Goal: Task Accomplishment & Management: Complete application form

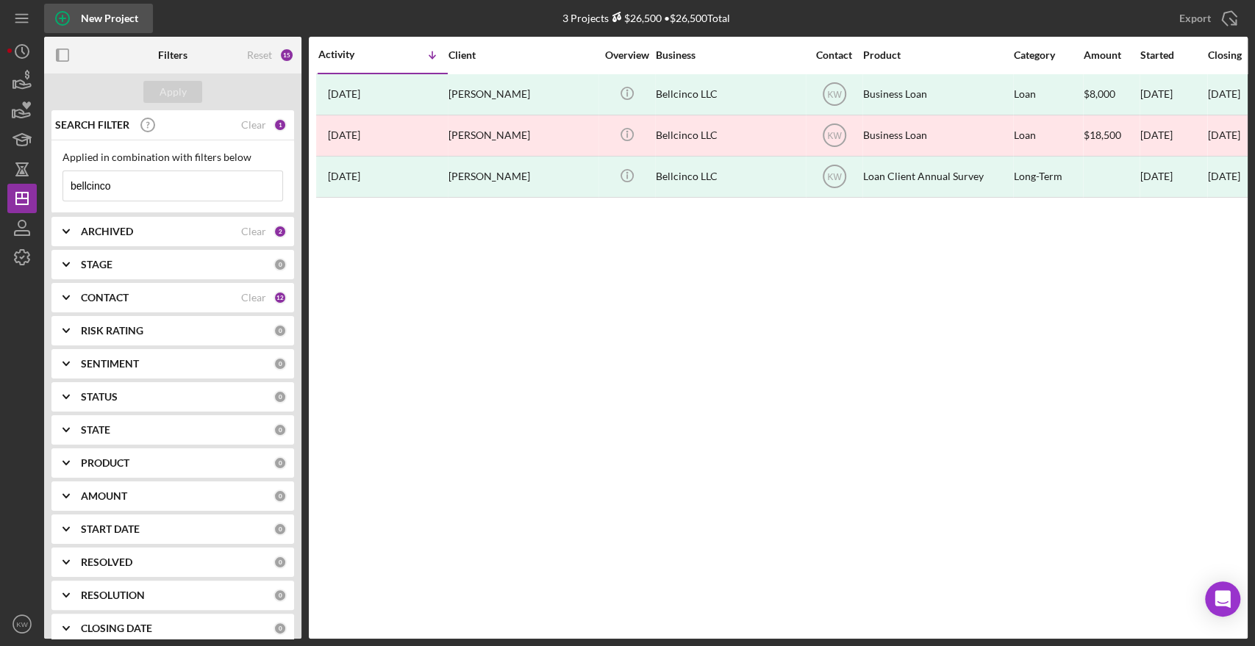
click at [124, 16] on div "New Project" at bounding box center [109, 18] width 57 height 29
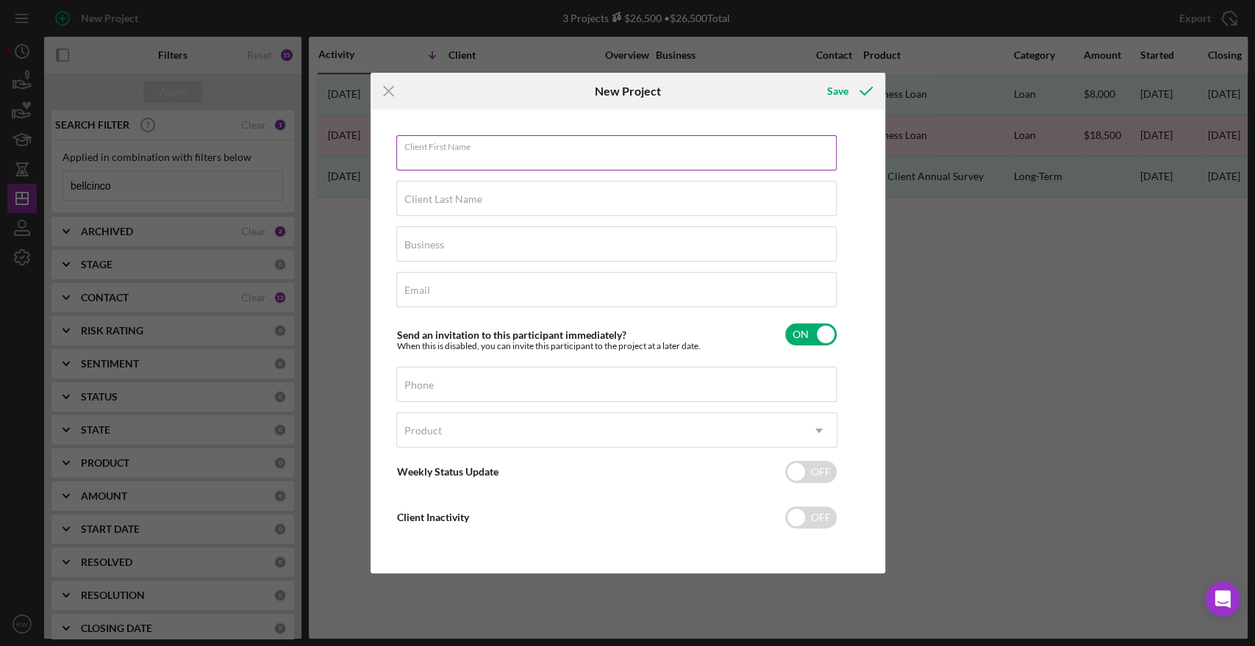
click at [423, 160] on input "Client First Name" at bounding box center [616, 152] width 440 height 35
type input "[PERSON_NAME]"
type input "h"
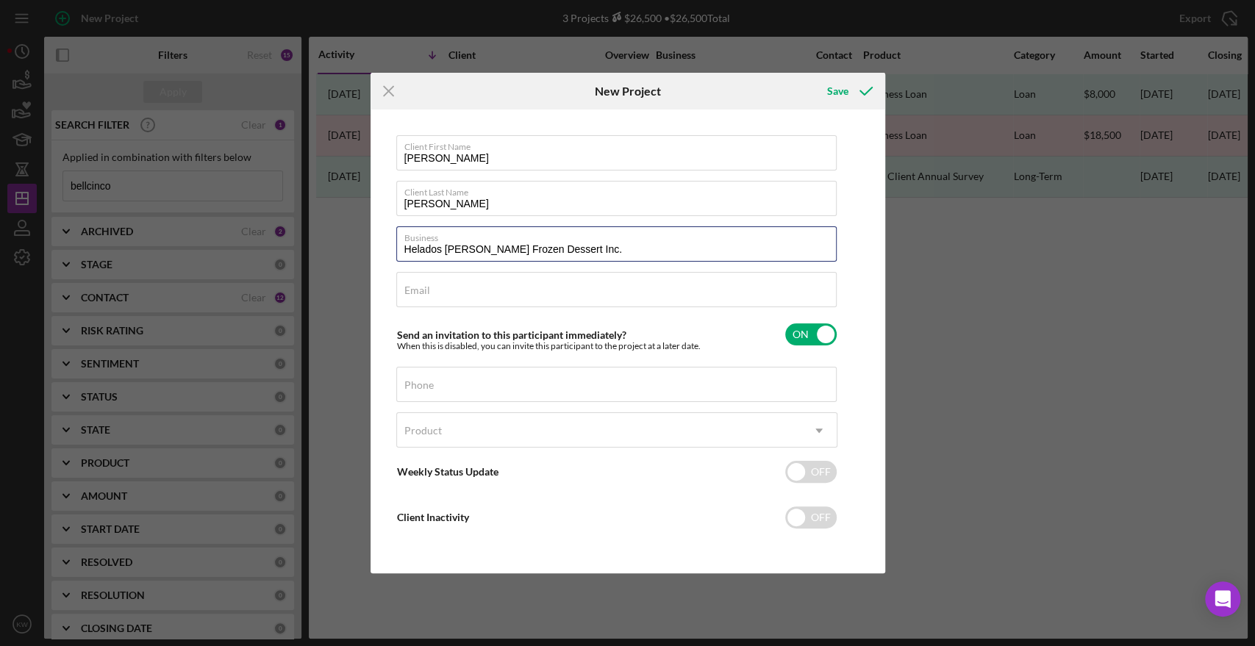
type input "Helados [PERSON_NAME] Frozen Dessert Inc."
paste input "[EMAIL_ADDRESS][DOMAIN_NAME]"
type input "[EMAIL_ADDRESS][DOMAIN_NAME]"
click at [456, 367] on div "Phone" at bounding box center [616, 385] width 441 height 37
click at [456, 386] on input "Phone" at bounding box center [616, 384] width 440 height 35
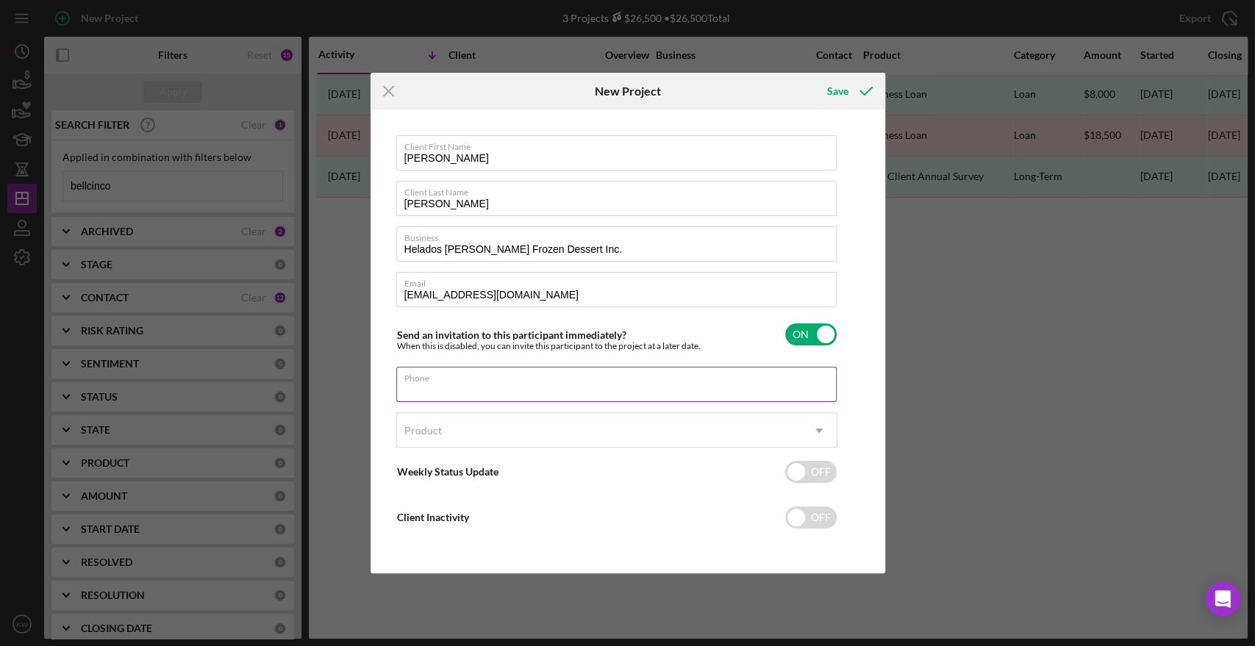
paste input "[PHONE_NUMBER]"
type input "[PHONE_NUMBER]"
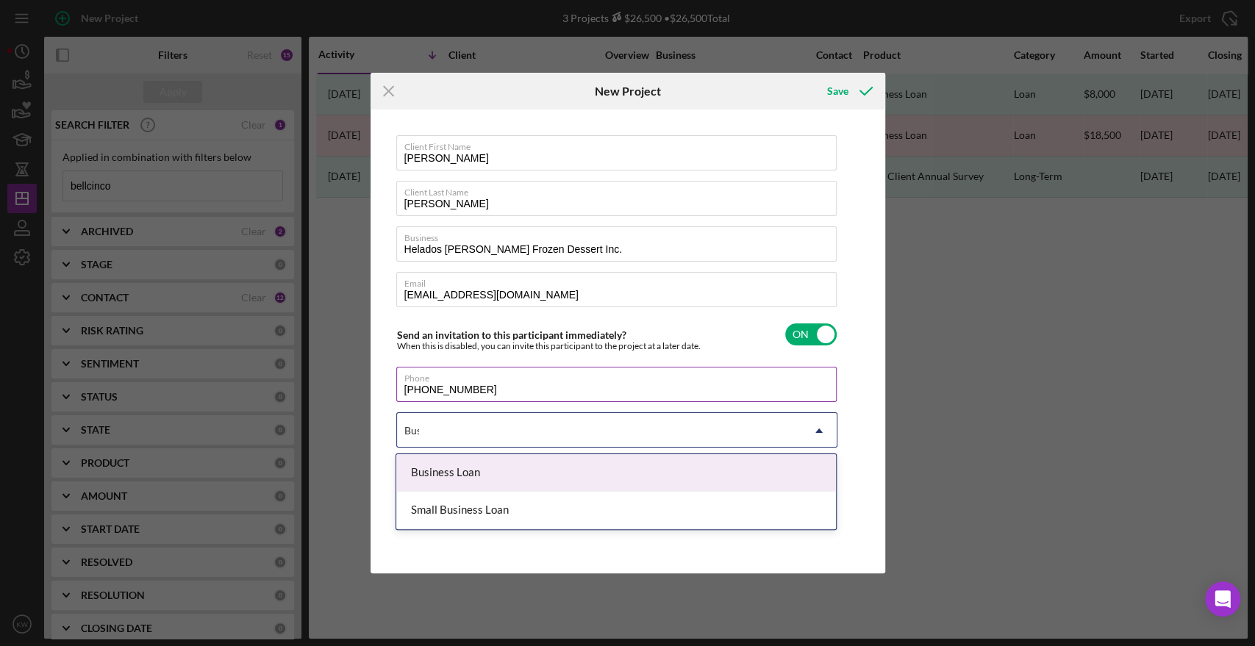
type input "Busi"
click at [483, 471] on div "Business Loan" at bounding box center [616, 472] width 440 height 37
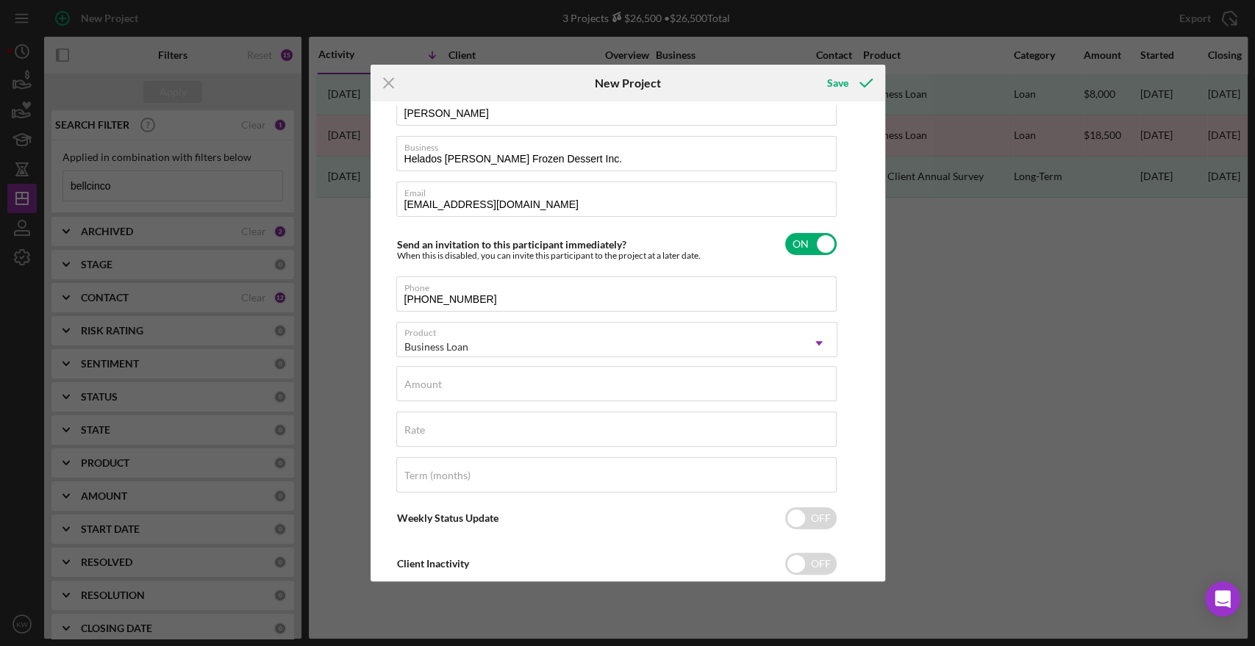
scroll to position [119, 0]
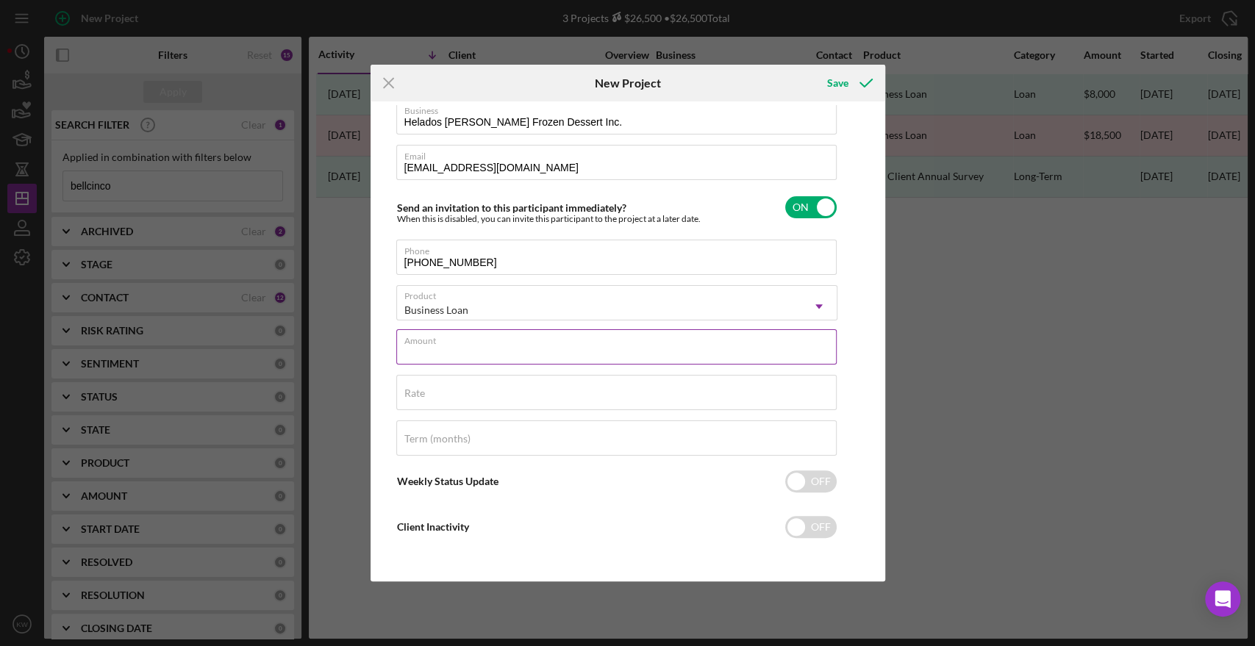
click at [717, 346] on input "Amount" at bounding box center [616, 346] width 440 height 35
type input "$150,000"
click at [691, 398] on input "Rate" at bounding box center [616, 392] width 440 height 35
type input "9.250%"
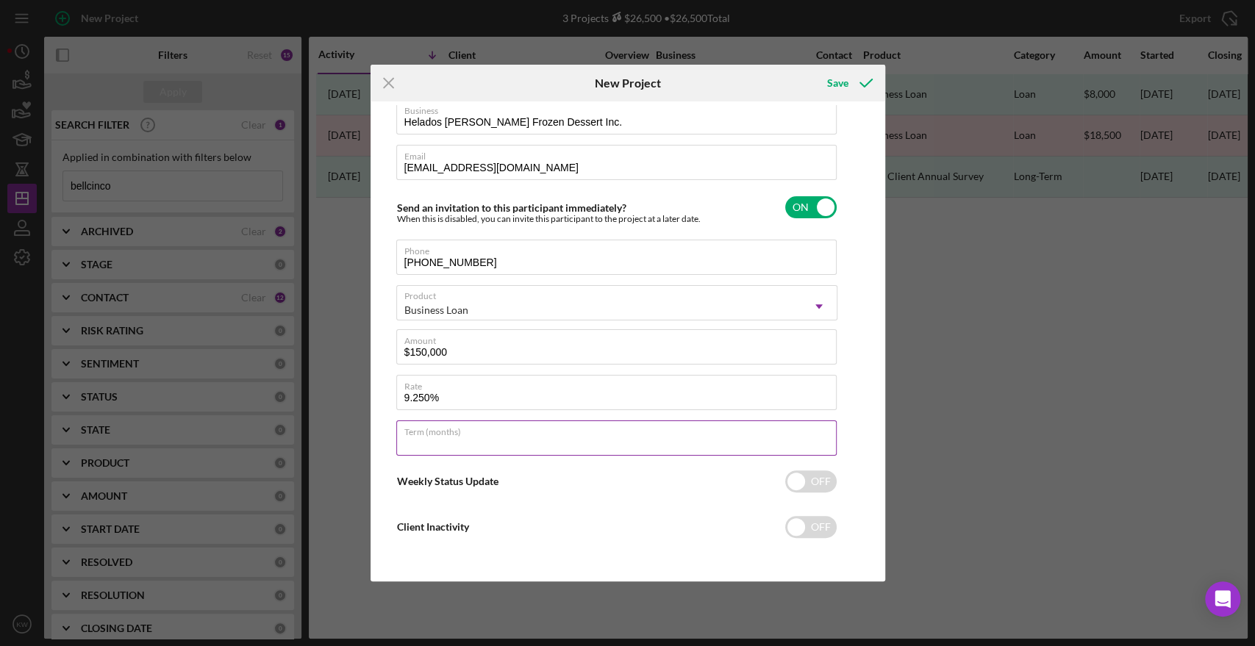
click at [657, 446] on input "Term (months)" at bounding box center [616, 438] width 440 height 35
type input "84"
click at [865, 374] on div "Client First Name [PERSON_NAME] Client Last Name [PERSON_NAME] Business Helados…" at bounding box center [627, 341] width 507 height 473
click at [845, 75] on div "Save" at bounding box center [836, 82] width 21 height 29
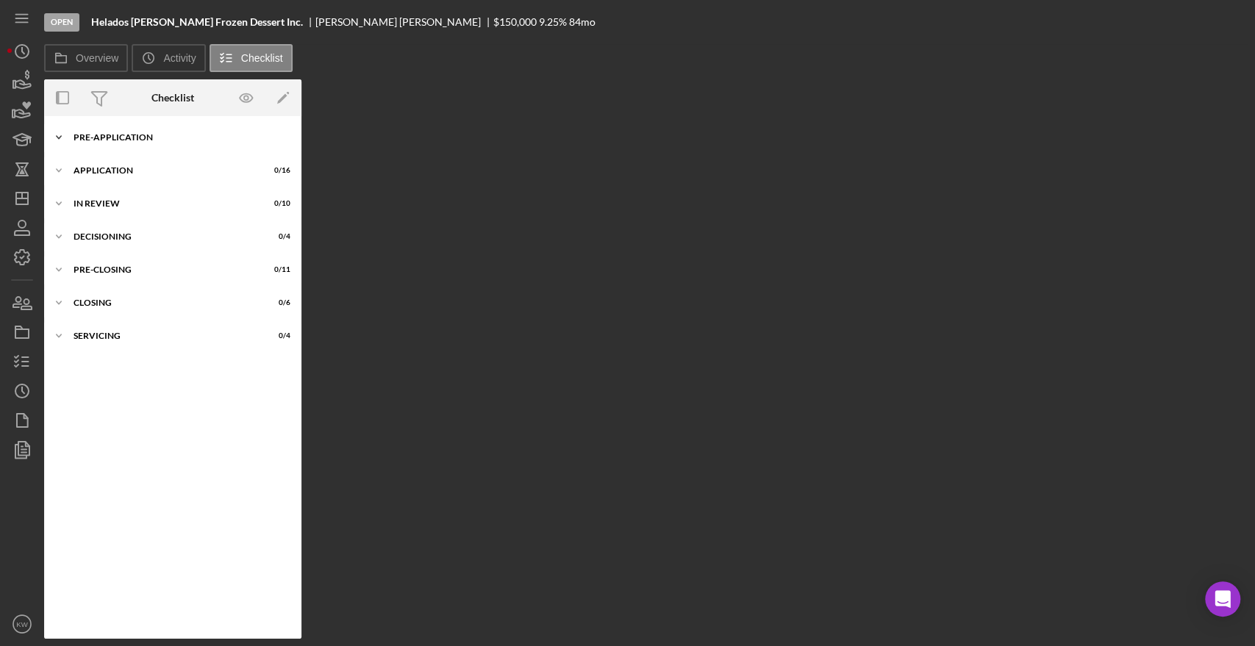
click at [137, 134] on div "Pre-Application" at bounding box center [179, 137] width 210 height 9
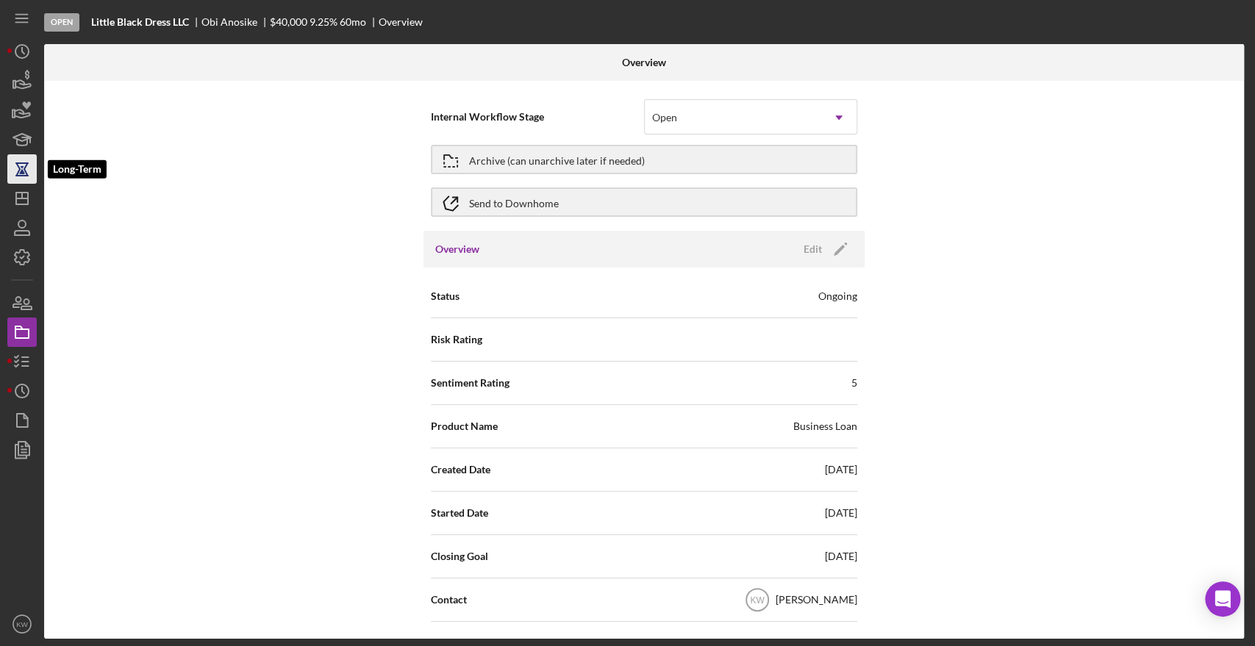
scroll to position [408, 0]
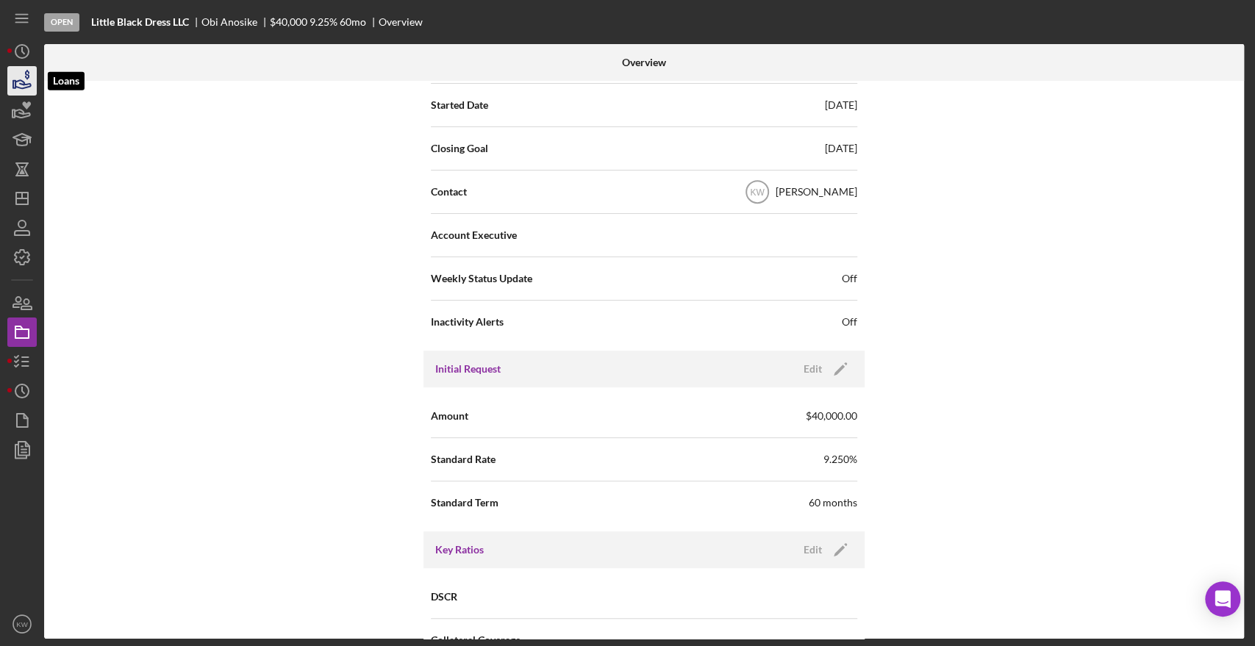
click at [24, 77] on icon "button" at bounding box center [22, 80] width 37 height 37
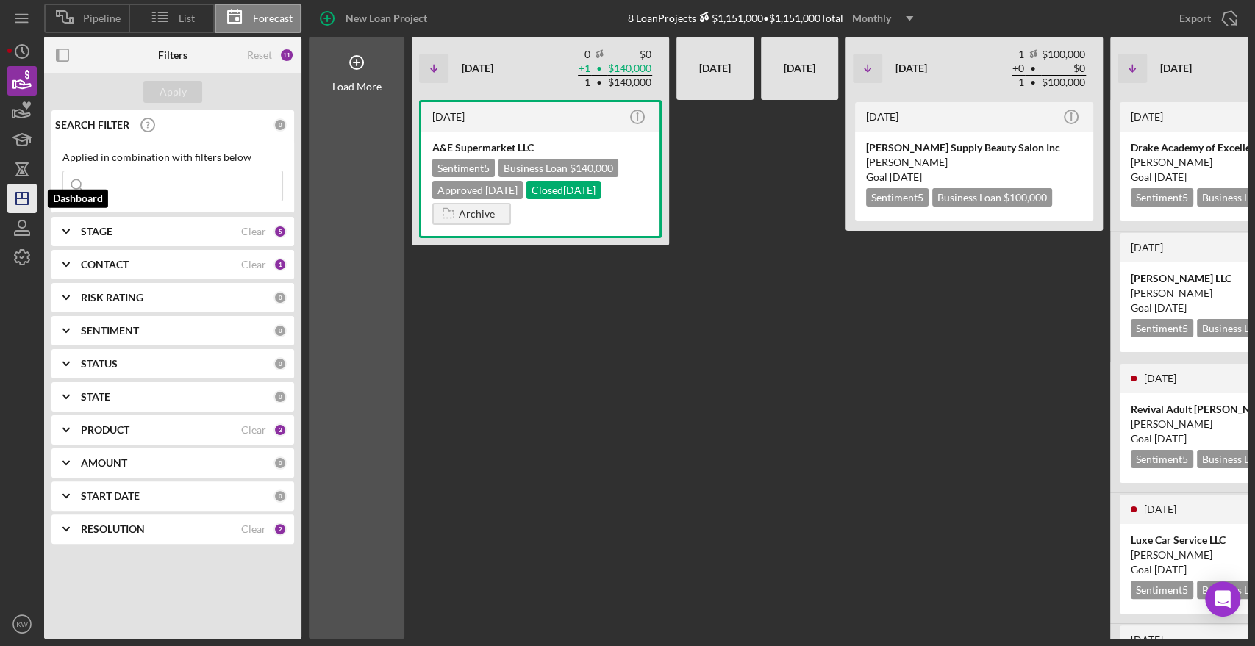
click at [29, 201] on icon "Icon/Dashboard" at bounding box center [22, 198] width 37 height 37
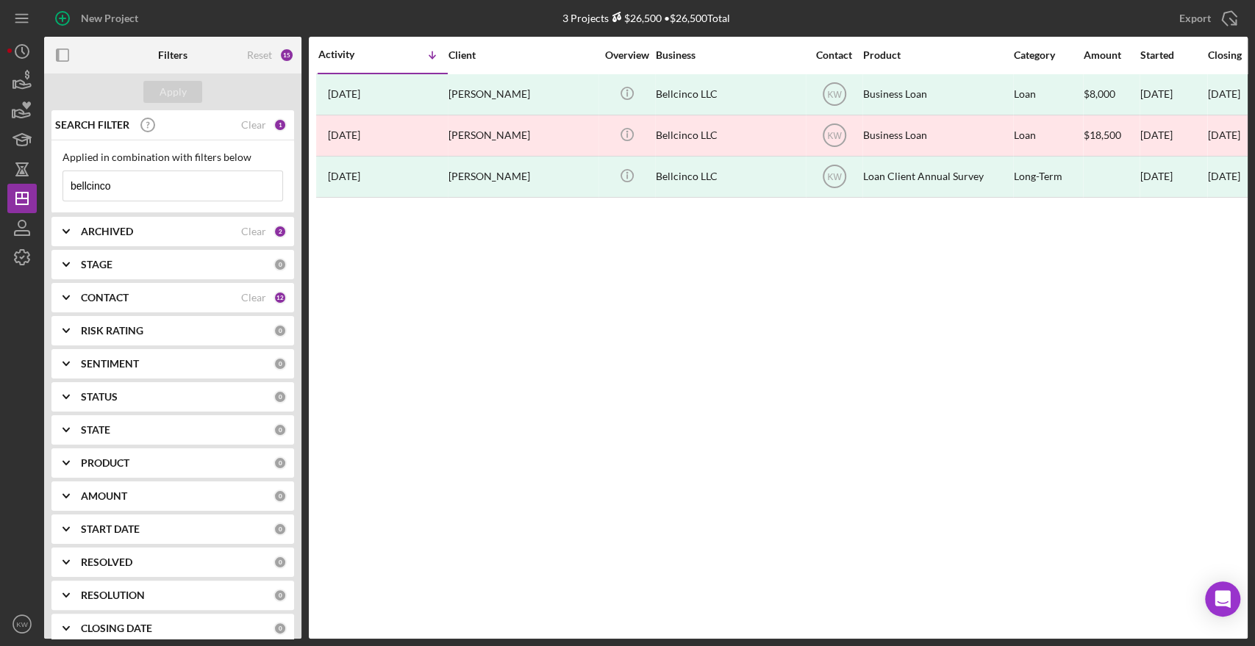
click at [139, 183] on input "bellcinco" at bounding box center [172, 185] width 219 height 29
type input "b"
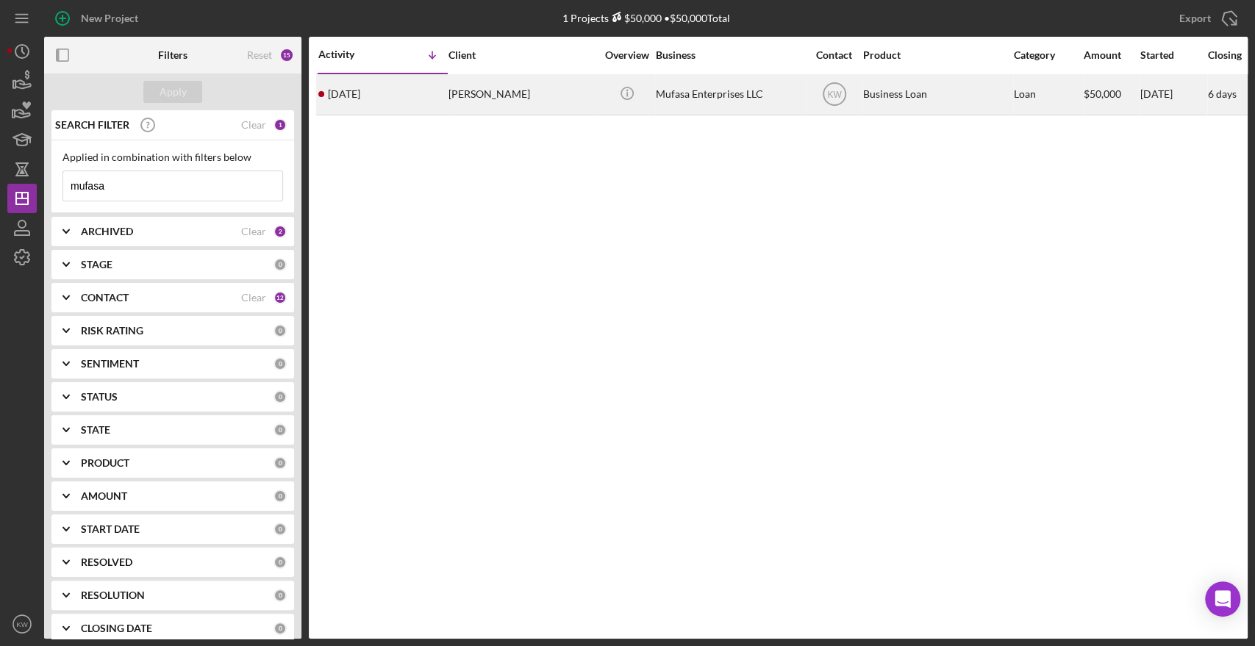
type input "mufasa"
click at [507, 110] on div "Courtney Faucher" at bounding box center [521, 94] width 147 height 39
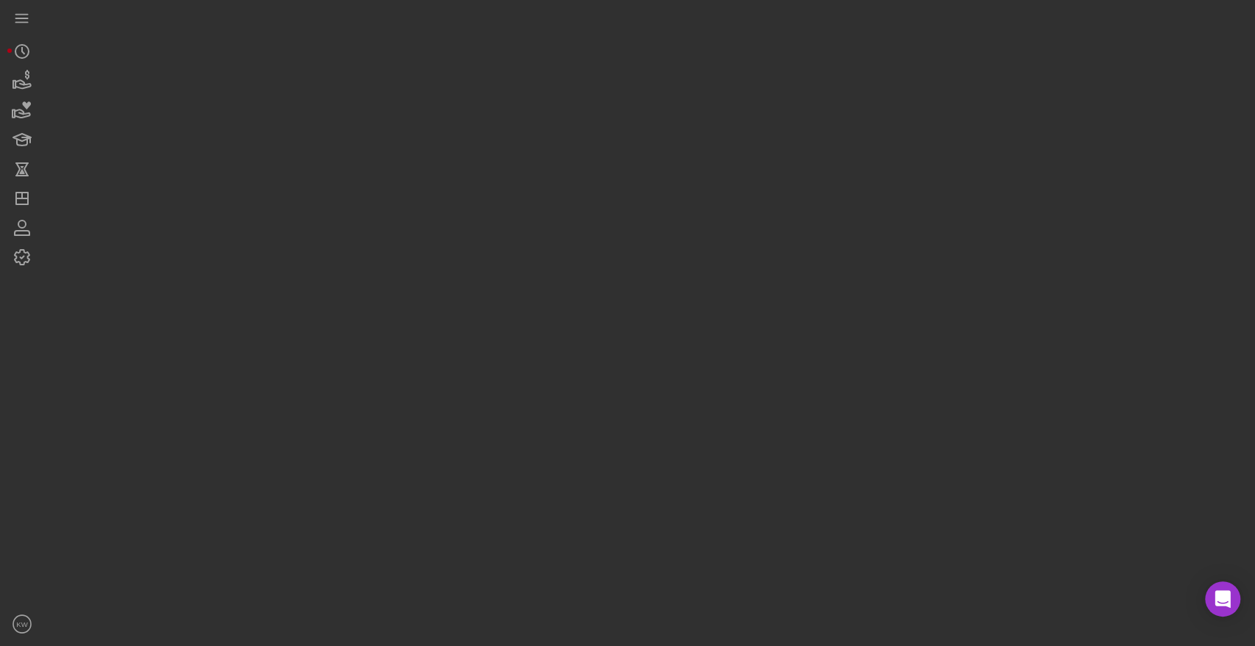
click at [507, 110] on div at bounding box center [645, 319] width 1203 height 639
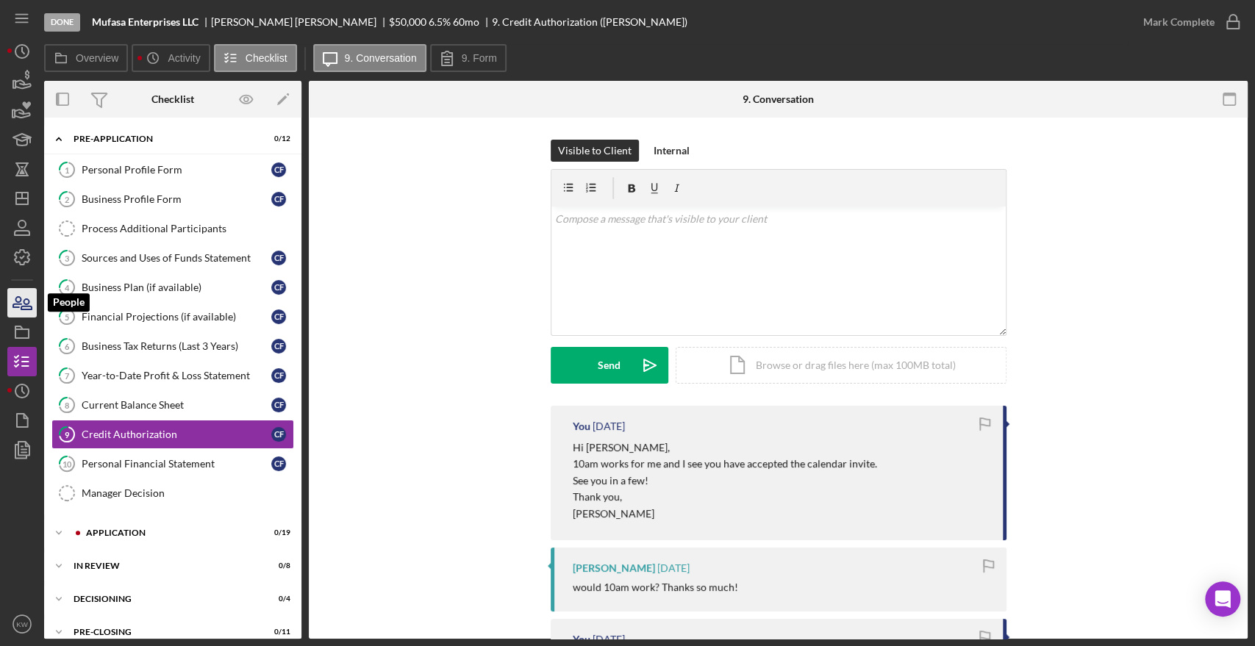
click at [29, 296] on icon "button" at bounding box center [22, 302] width 37 height 37
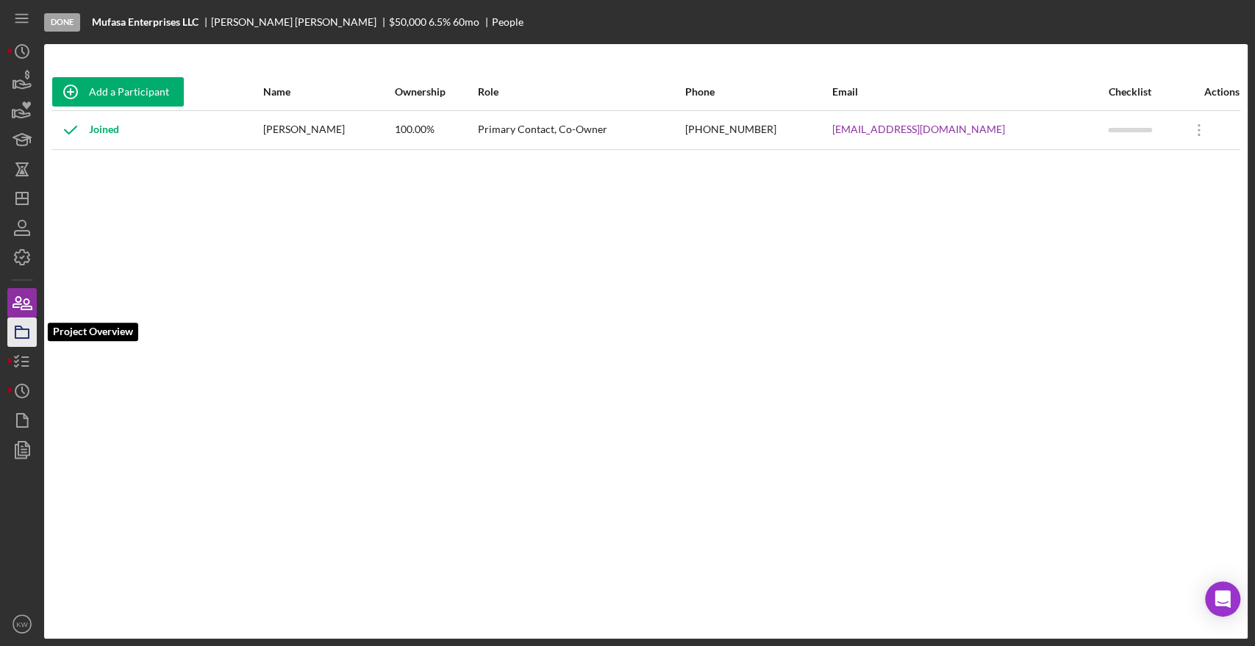
click at [23, 333] on icon "button" at bounding box center [22, 332] width 37 height 37
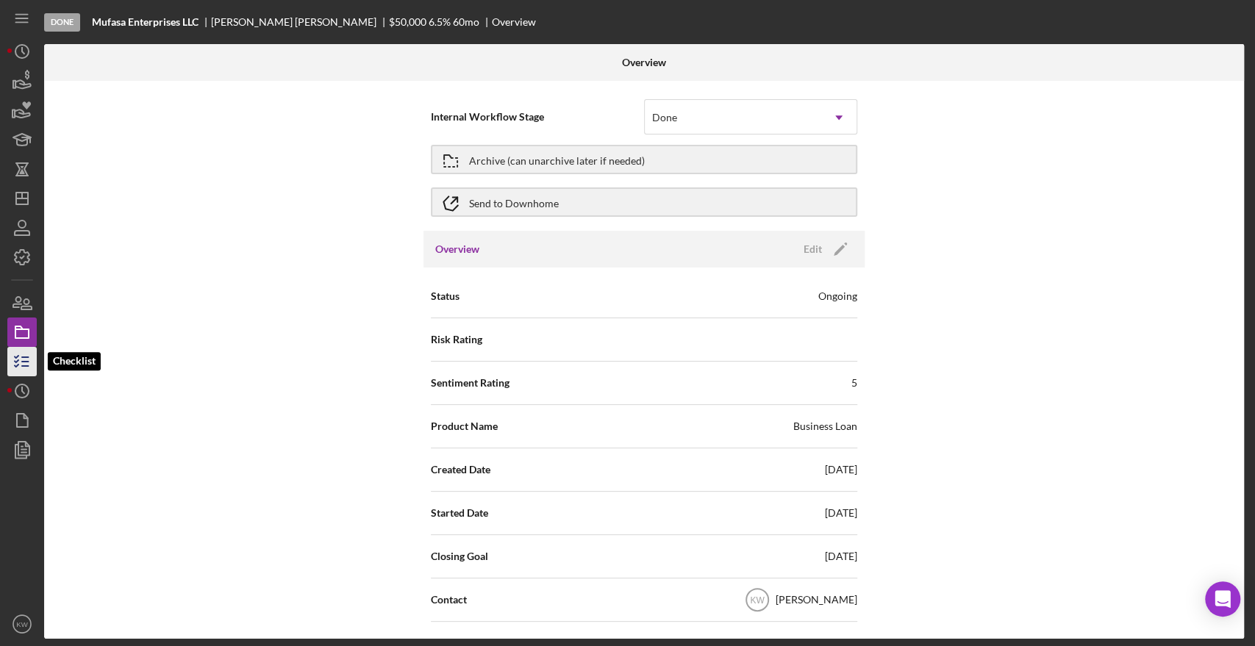
click at [23, 359] on icon "button" at bounding box center [22, 361] width 37 height 37
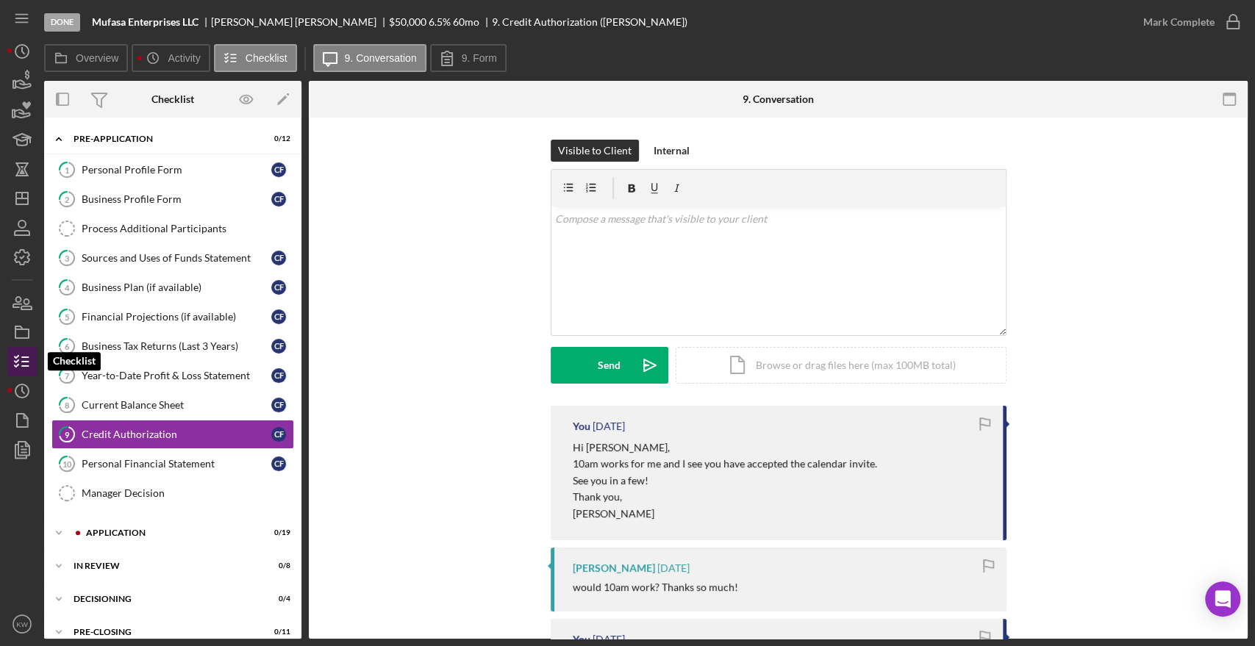
scroll to position [53, 0]
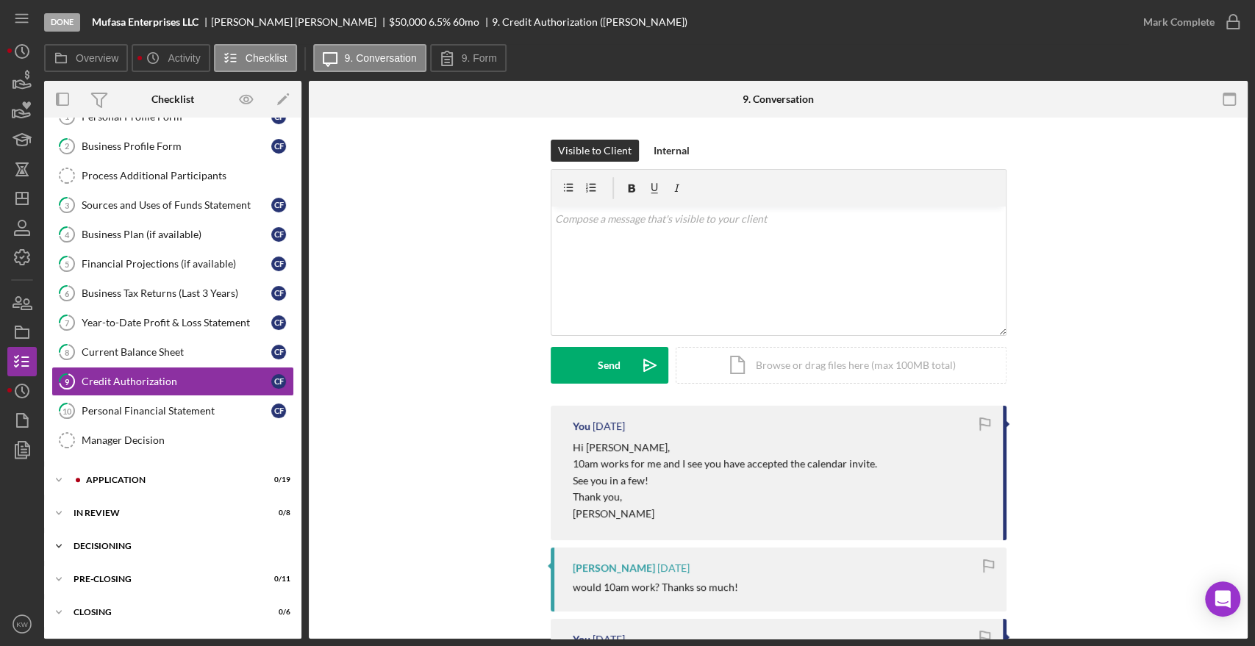
click at [110, 542] on div "Decisioning" at bounding box center [179, 546] width 210 height 9
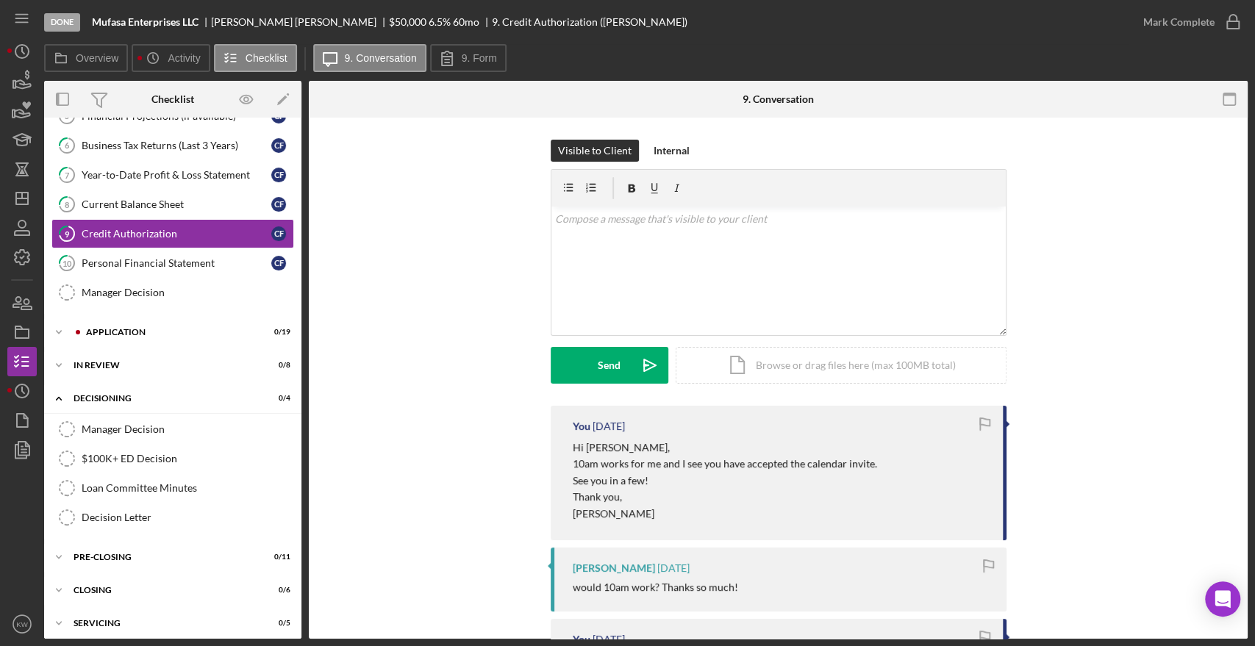
scroll to position [205, 0]
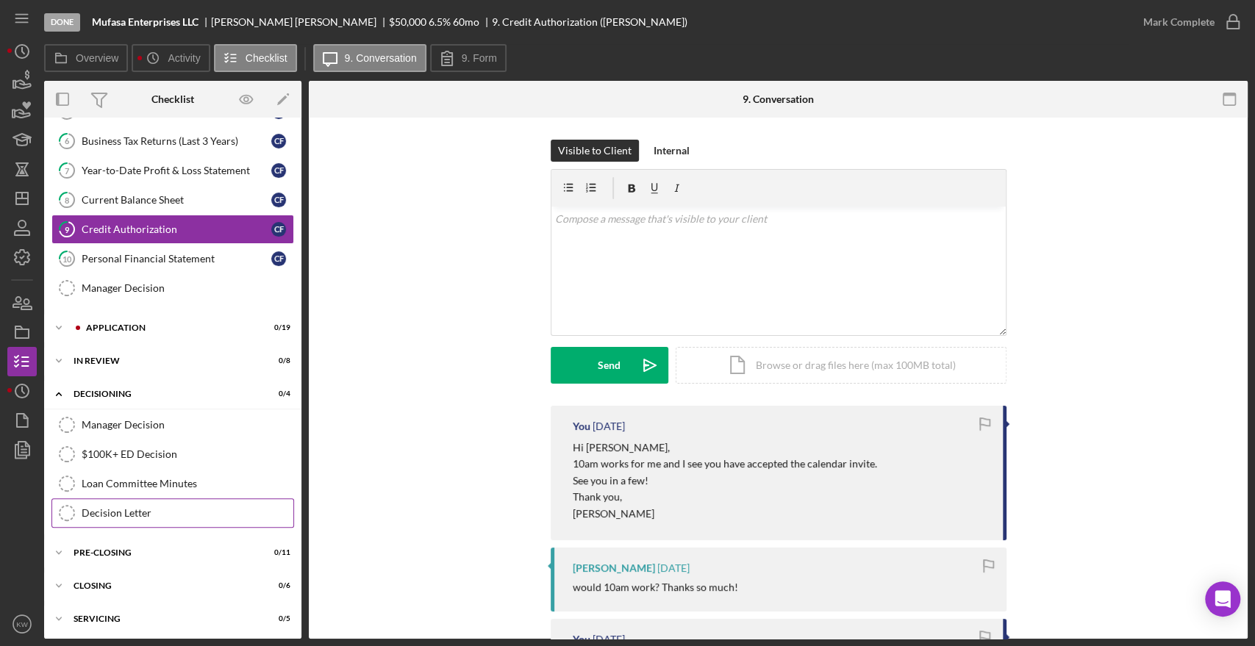
click at [143, 507] on div "Decision Letter" at bounding box center [188, 513] width 212 height 12
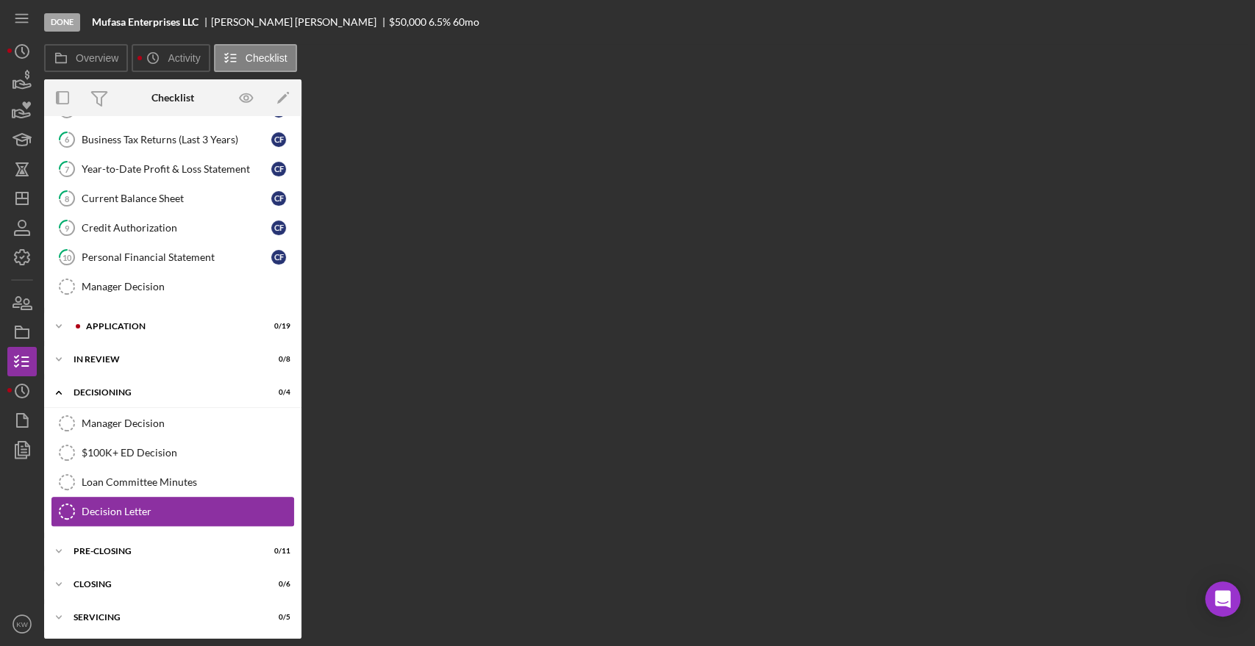
scroll to position [205, 0]
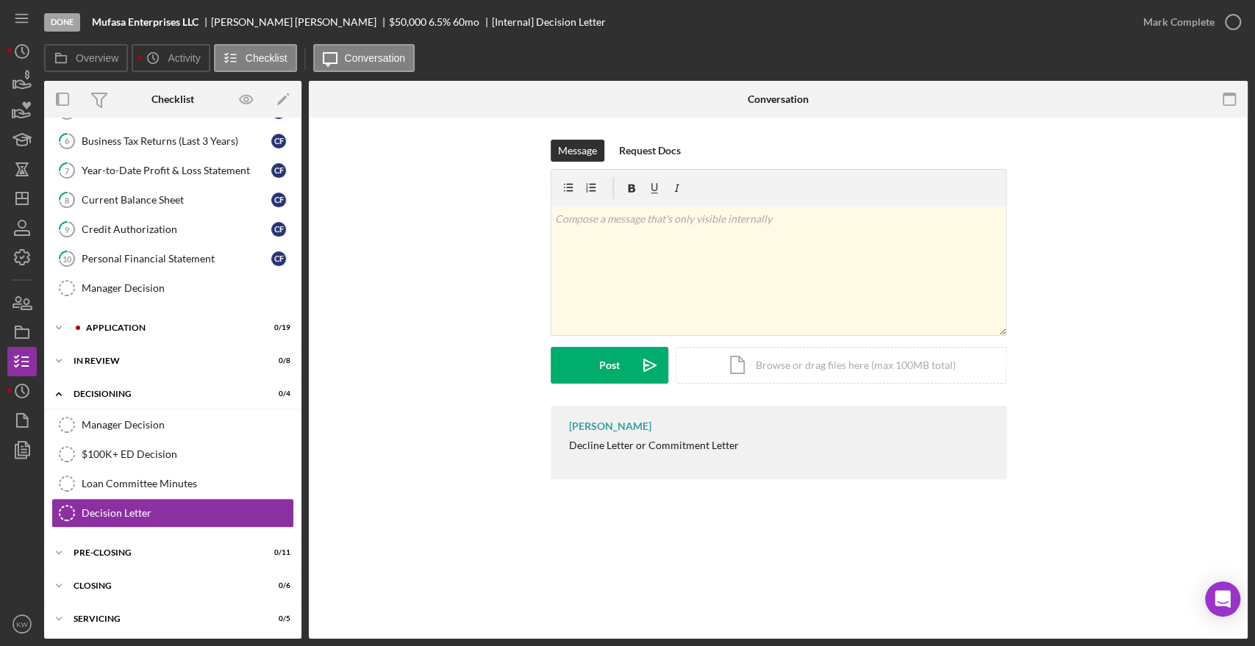
click at [1066, 306] on div "Message Request Docs v Color teal Color pink Remove color Add row above Add row…" at bounding box center [778, 273] width 895 height 266
click at [923, 374] on div "Icon/Document Browse or drag files here (max 100MB total) Tap to choose files o…" at bounding box center [841, 365] width 331 height 37
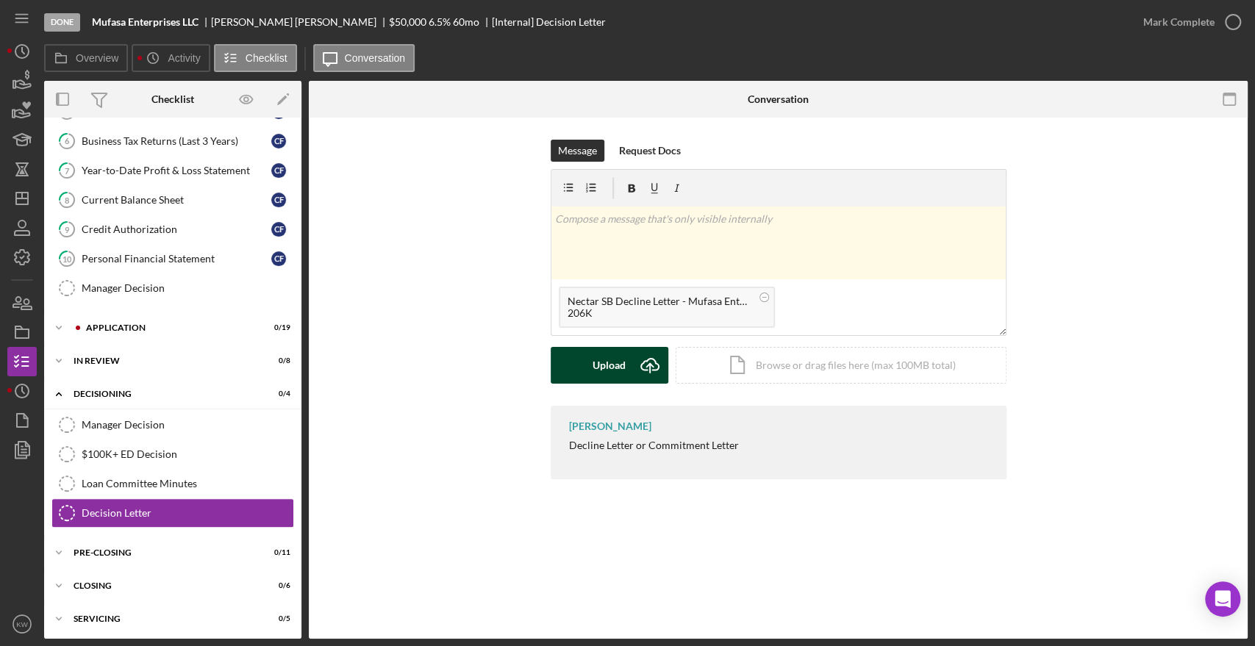
click at [635, 373] on icon "Icon/Upload" at bounding box center [649, 365] width 37 height 37
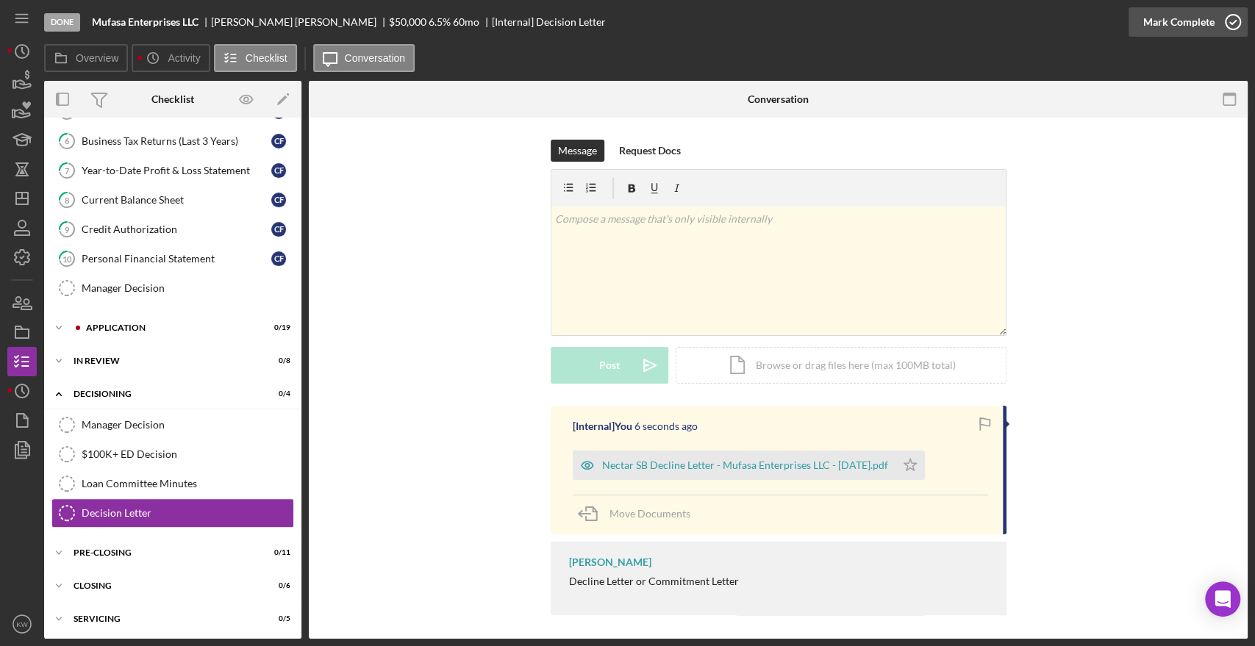
click at [1232, 17] on icon "button" at bounding box center [1232, 22] width 37 height 37
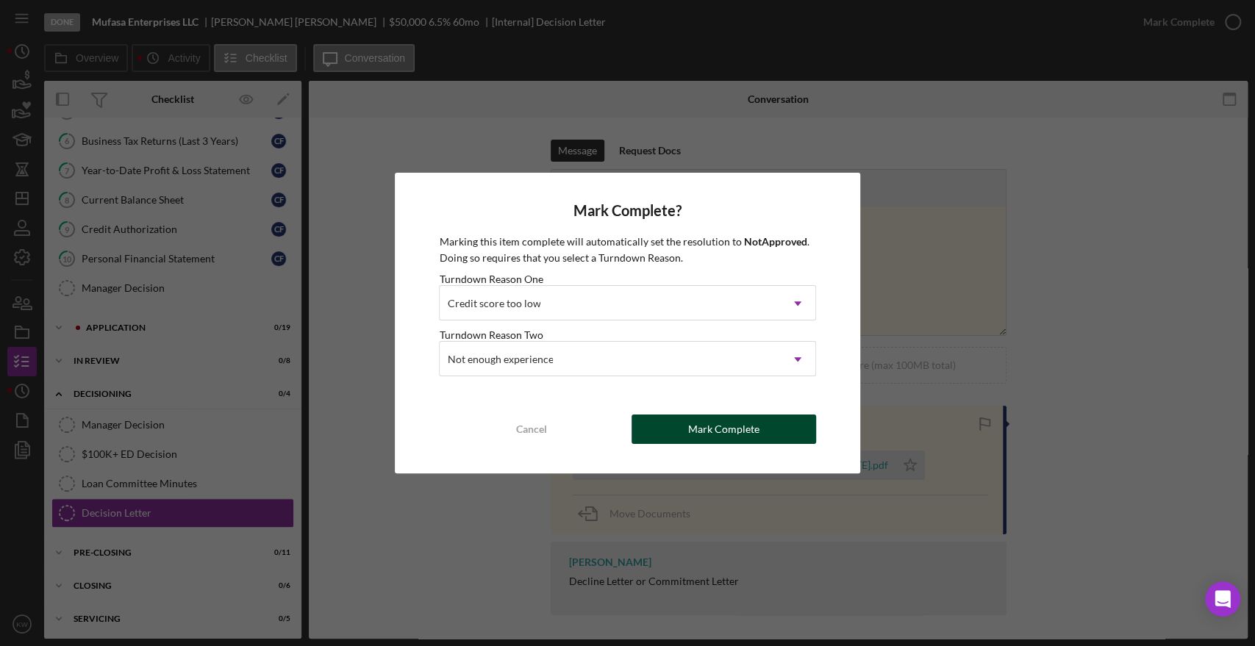
click at [735, 434] on div "Mark Complete" at bounding box center [723, 429] width 71 height 29
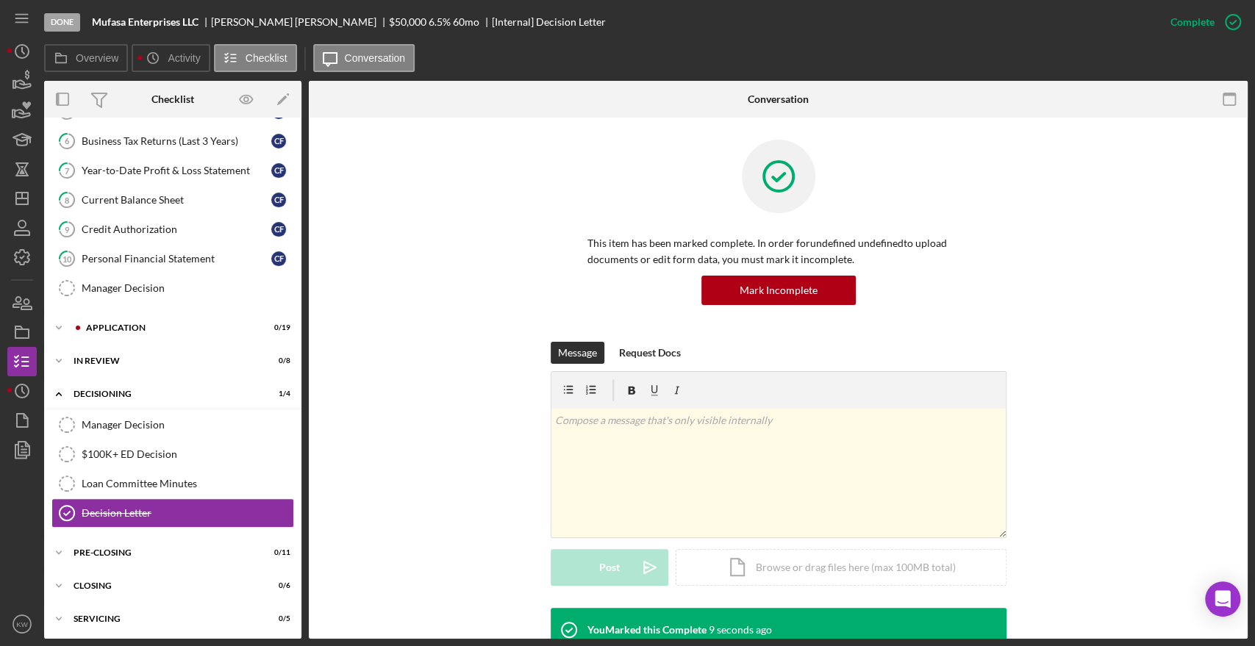
click at [1239, 524] on div "This item has been marked complete. In order for undefined undefined to upload …" at bounding box center [778, 508] width 939 height 781
click at [24, 247] on icon "button" at bounding box center [22, 257] width 37 height 37
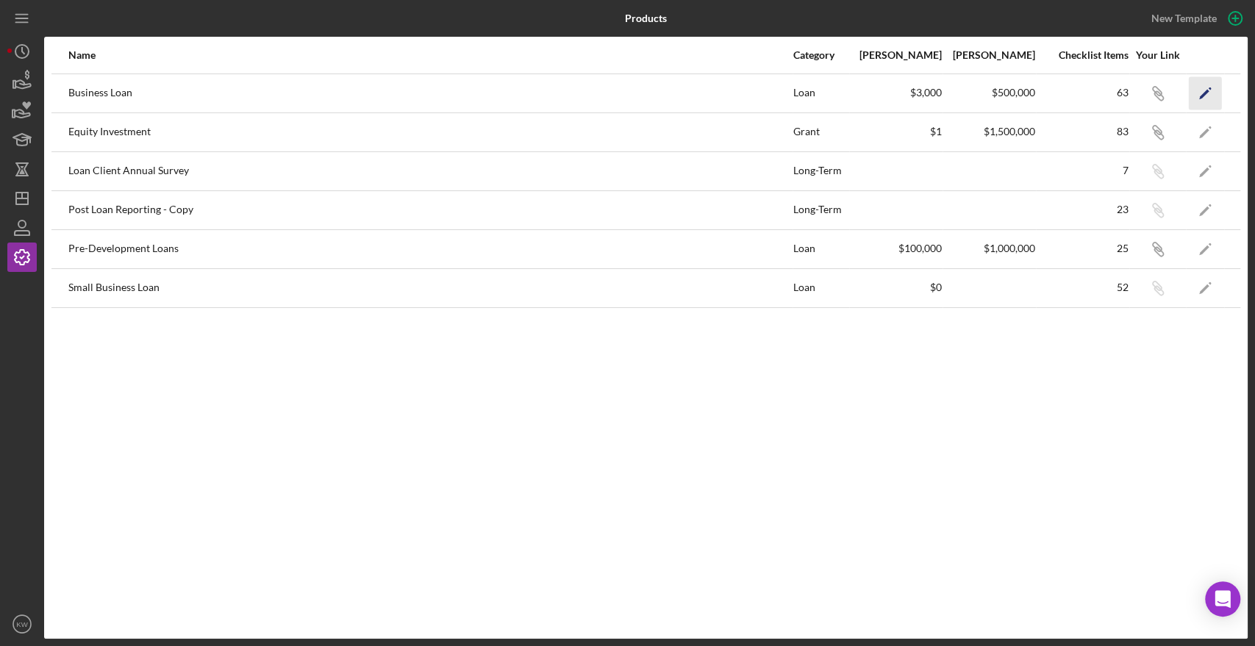
click at [1196, 96] on icon "Icon/Edit" at bounding box center [1205, 92] width 33 height 33
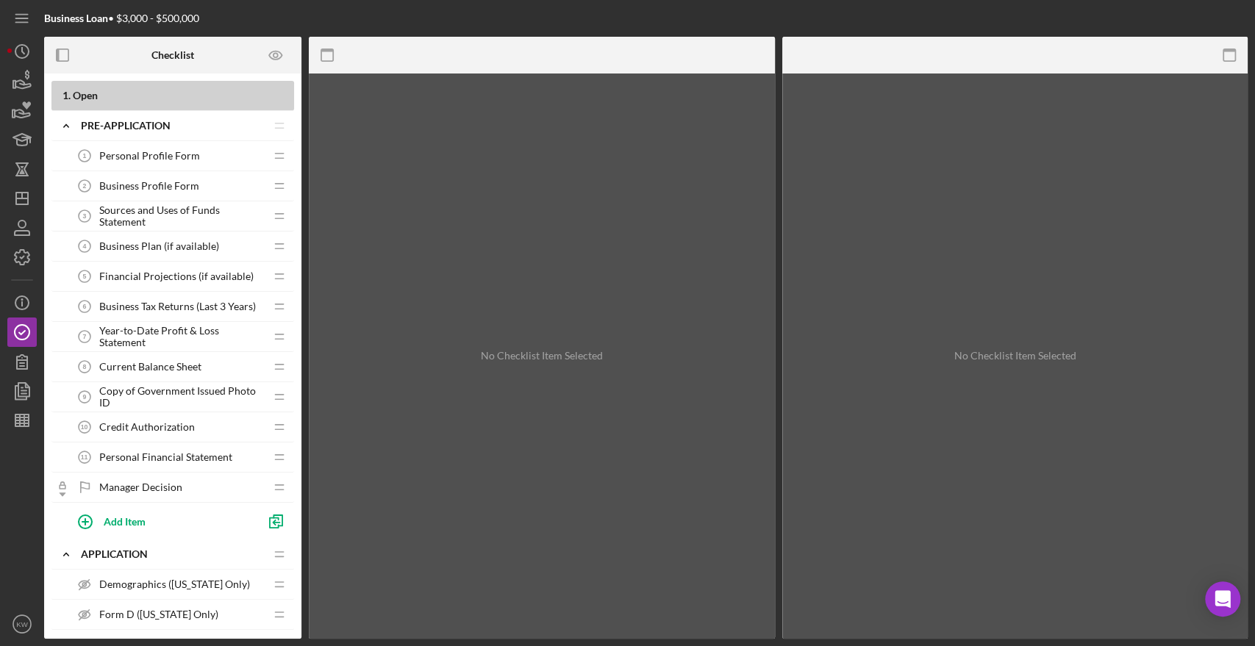
click at [301, 235] on div "1 . Open Icon/Expander Pre-Application Icon/Edit Icon/Drag Personal Profile For…" at bounding box center [172, 356] width 257 height 551
click at [156, 99] on b "1 . Open" at bounding box center [178, 96] width 232 height 12
click at [65, 128] on icon "Icon/Expander" at bounding box center [65, 125] width 29 height 29
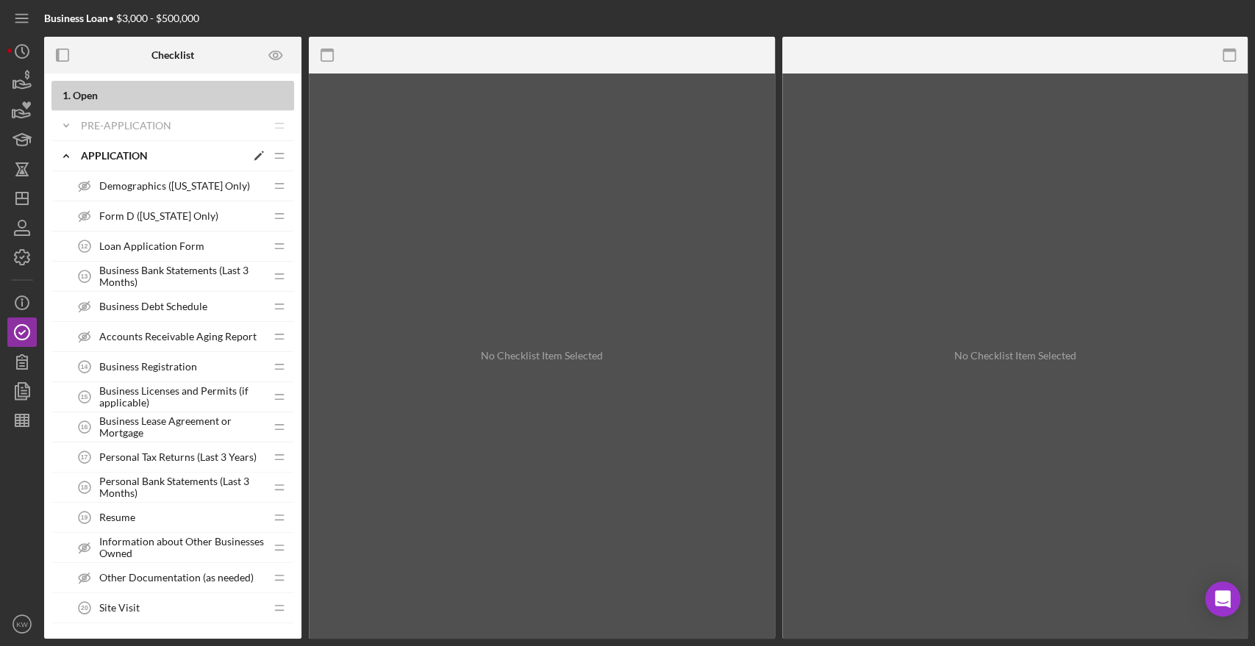
click at [65, 161] on icon "Icon/Expander" at bounding box center [65, 155] width 29 height 29
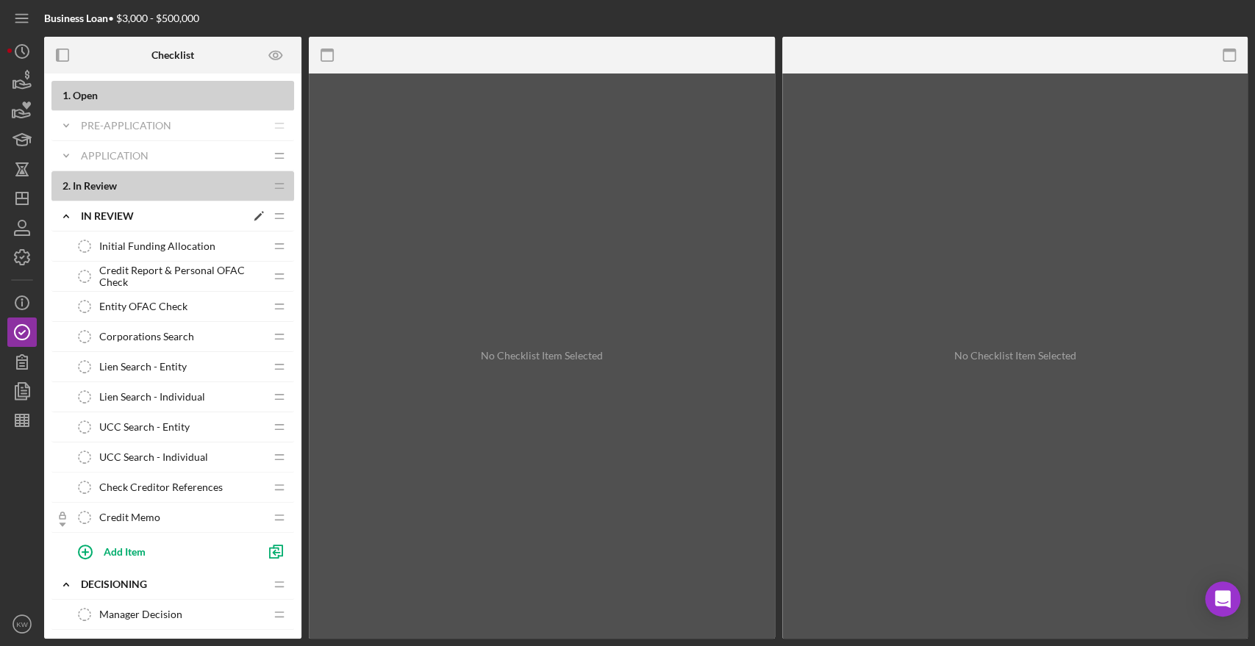
click at [65, 212] on icon "Icon/Expander" at bounding box center [65, 215] width 29 height 29
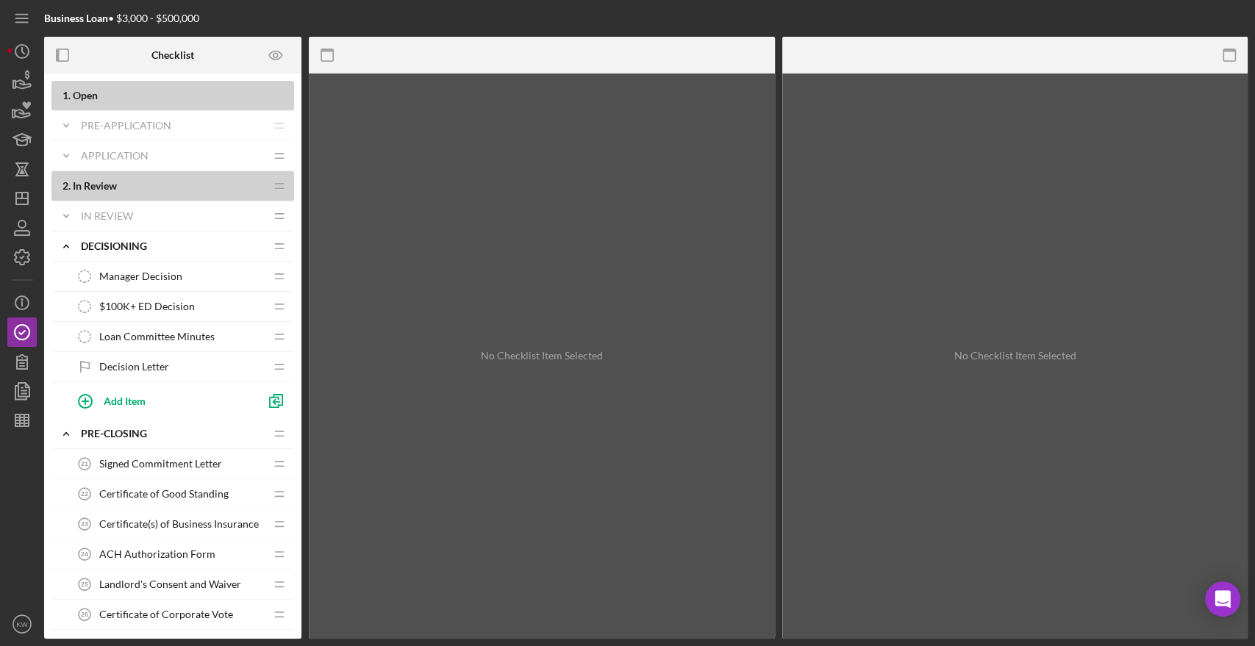
click at [129, 361] on span "Decision Letter" at bounding box center [134, 367] width 70 height 12
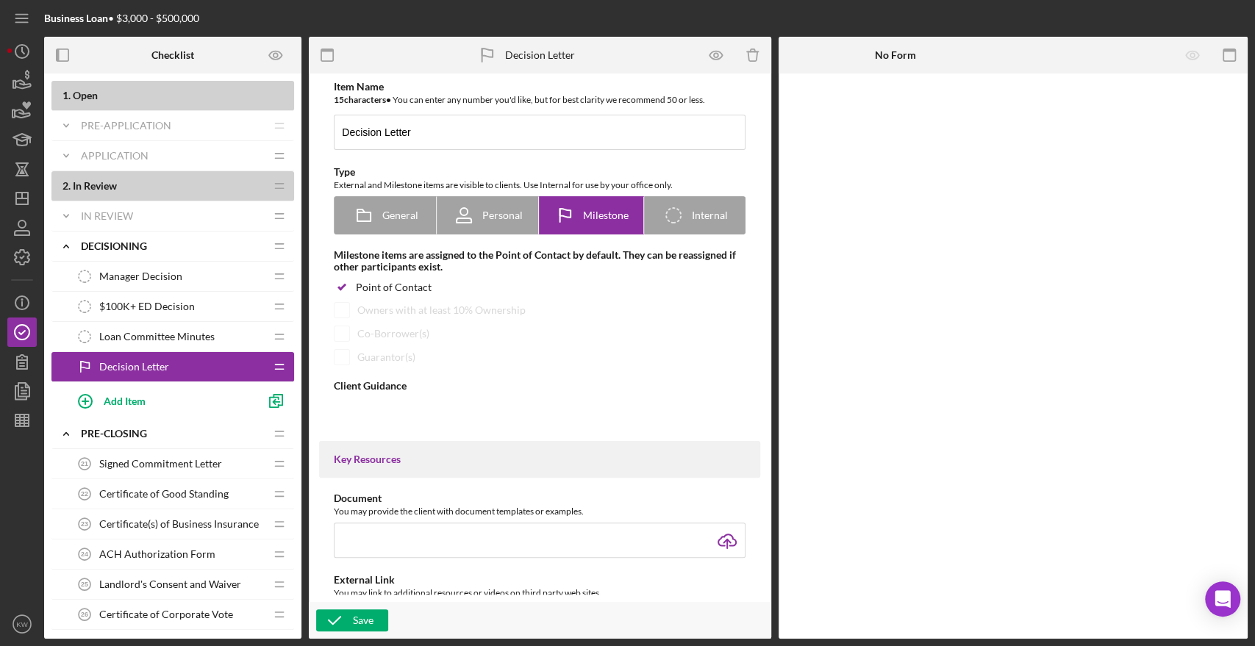
type textarea "<div>Decline Letter or Commitment Letter</div>"
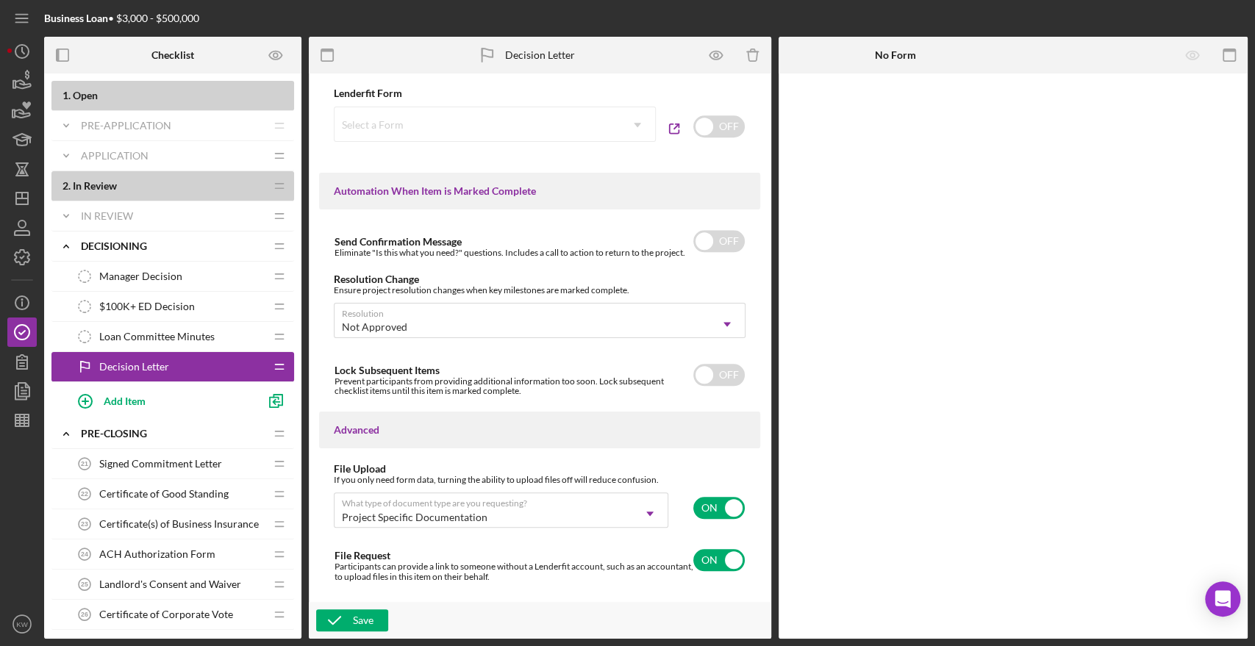
scroll to position [875, 0]
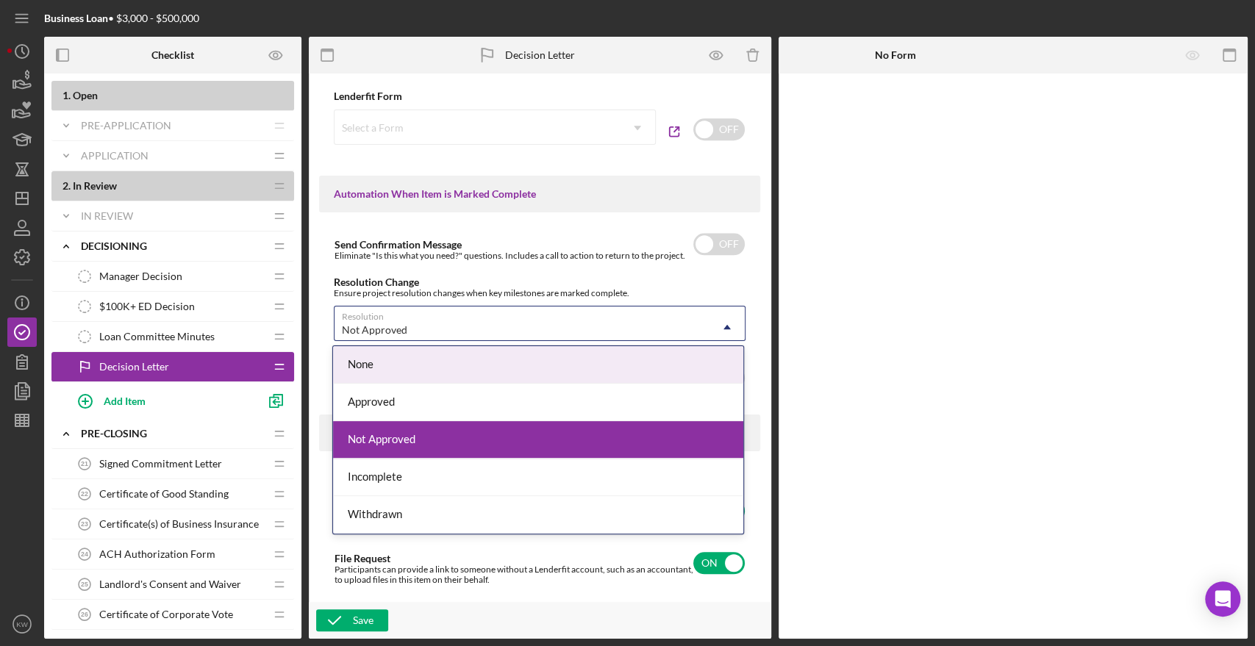
click at [689, 332] on div "Not Approved" at bounding box center [521, 331] width 375 height 34
click at [618, 368] on div "None" at bounding box center [538, 364] width 410 height 37
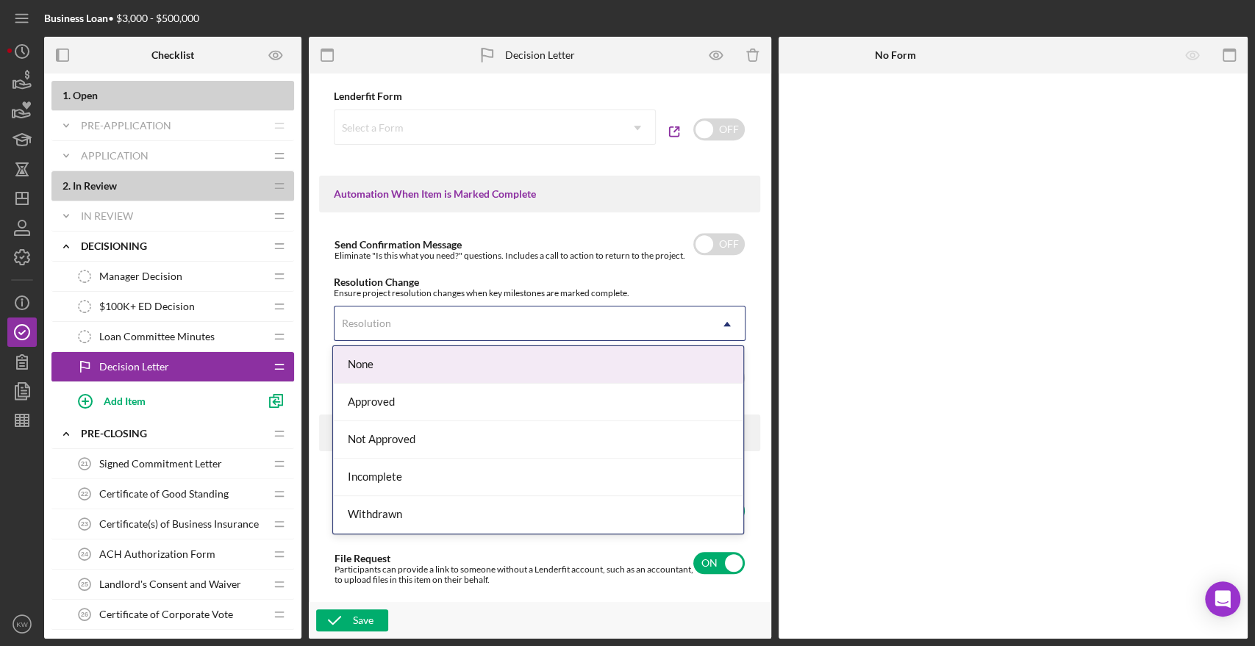
click at [560, 329] on div "Resolution" at bounding box center [521, 324] width 375 height 34
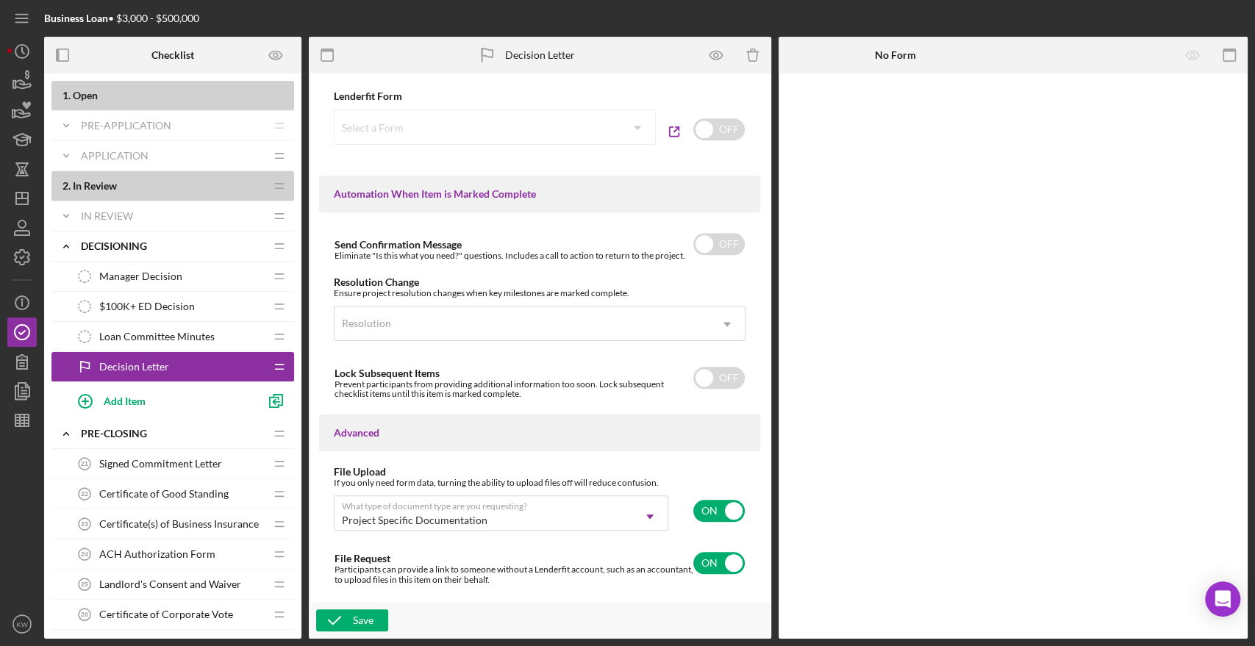
click at [748, 284] on div "Send Confirmation Message Eliminate "Is this what you need?" questions. Include…" at bounding box center [539, 313] width 441 height 173
click at [355, 615] on div "Save" at bounding box center [363, 620] width 21 height 22
